Goal: Find specific page/section: Find specific page/section

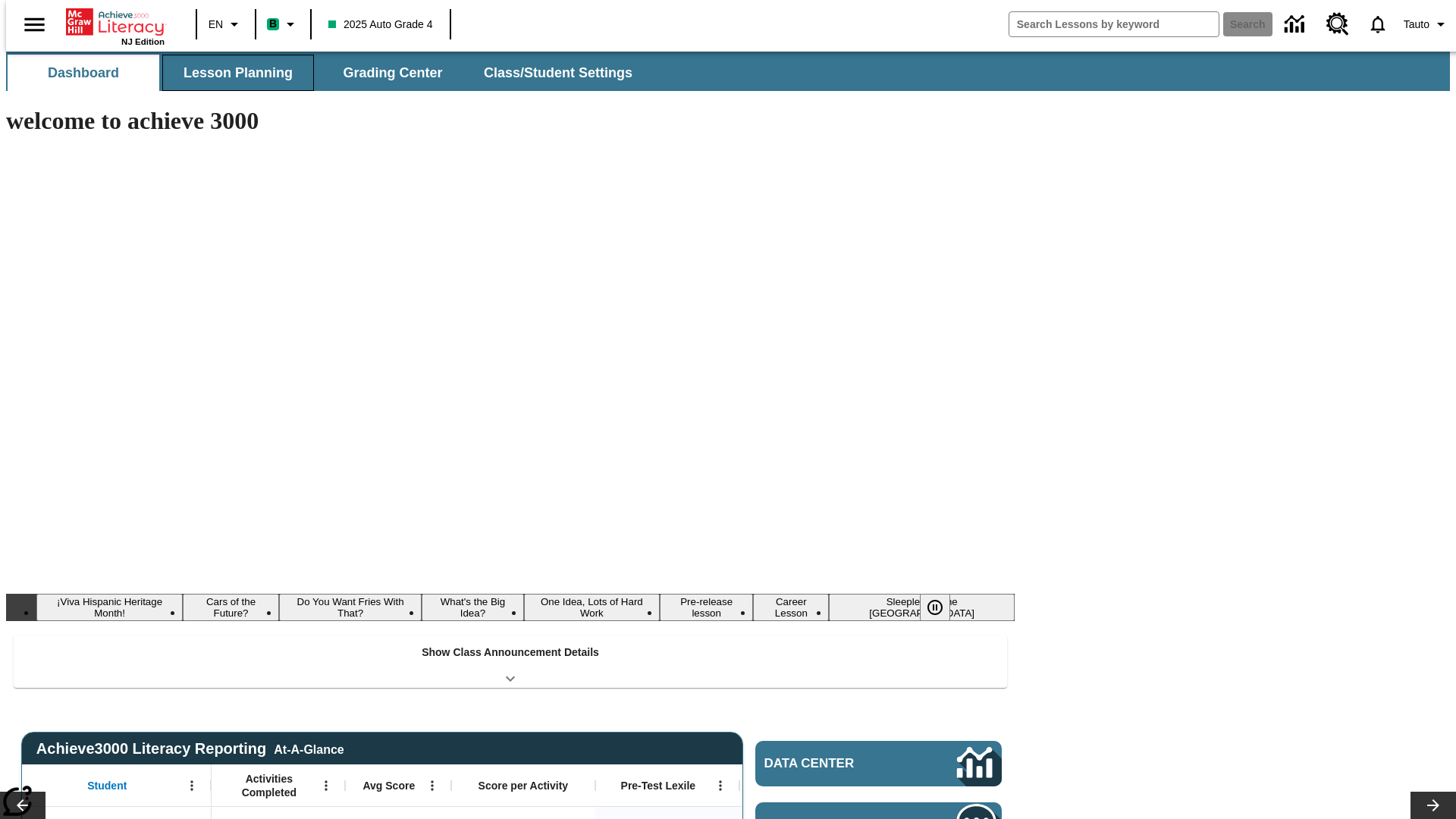
click at [232, 73] on button "Lesson Planning" at bounding box center [237, 73] width 152 height 37
